Goal: Task Accomplishment & Management: Manage account settings

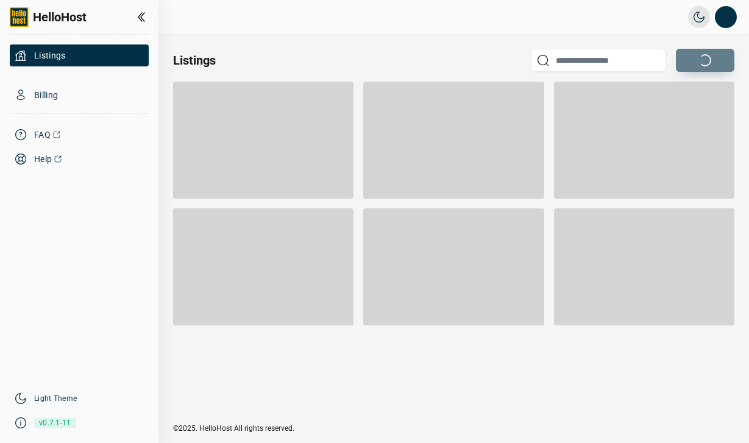
click at [38, 109] on div at bounding box center [79, 110] width 139 height 8
click at [48, 96] on span "Billing" at bounding box center [46, 95] width 24 height 12
click at [76, 65] on div "Listings" at bounding box center [79, 56] width 139 height 22
click at [48, 52] on span "Listings" at bounding box center [50, 55] width 32 height 12
click at [727, 17] on button "Open profile menu" at bounding box center [726, 17] width 22 height 22
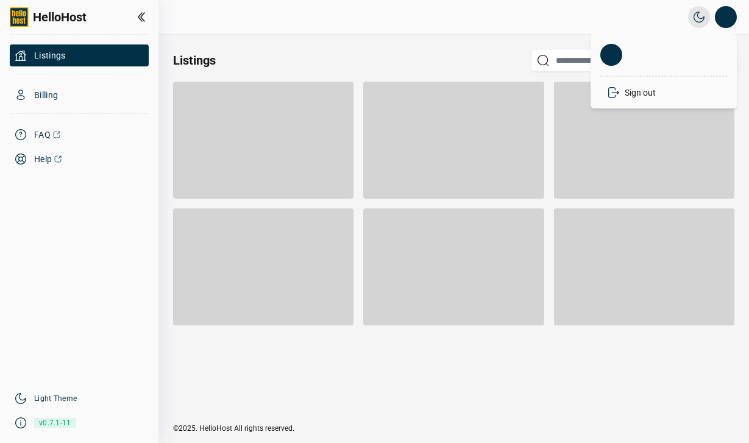
click at [350, 25] on div "Light / Dark Mode Open profile menu Sign out" at bounding box center [458, 17] width 557 height 22
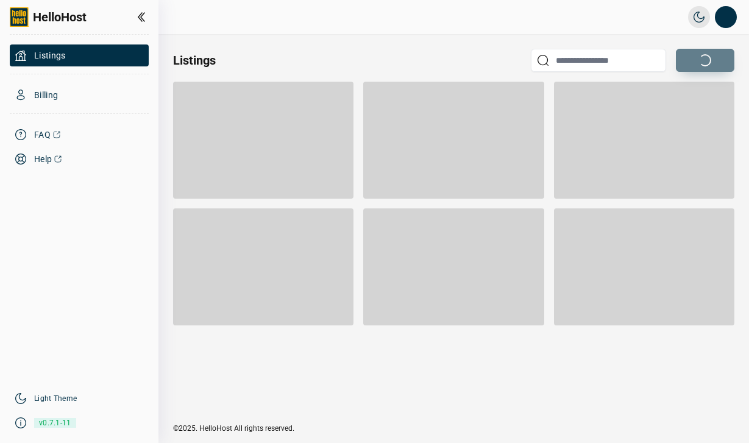
click at [340, 149] on div at bounding box center [263, 140] width 180 height 117
click at [288, 149] on div at bounding box center [263, 140] width 180 height 117
